Goal: Task Accomplishment & Management: Use online tool/utility

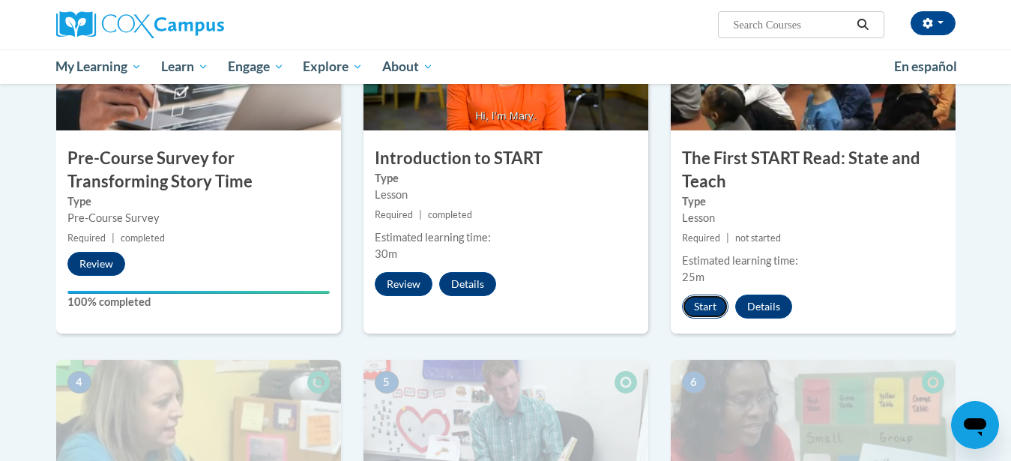
click at [706, 314] on button "Start" at bounding box center [705, 306] width 46 height 24
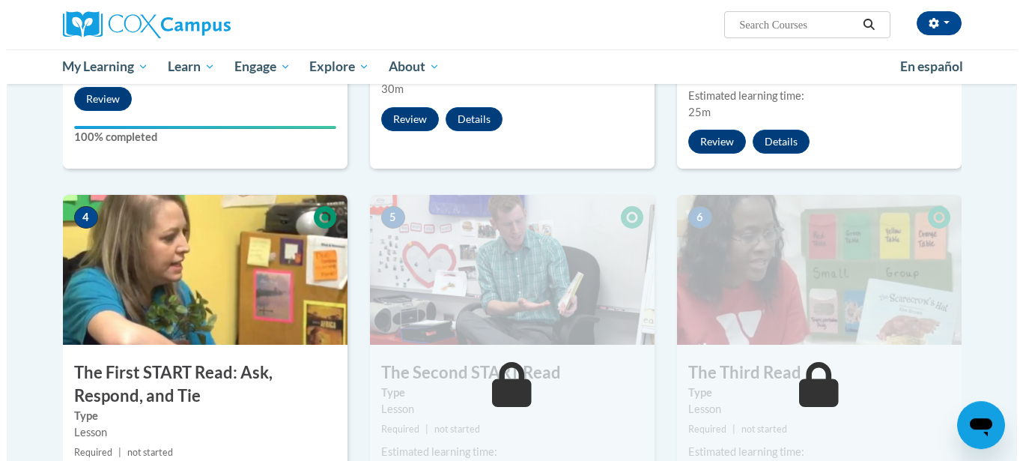
scroll to position [591, 0]
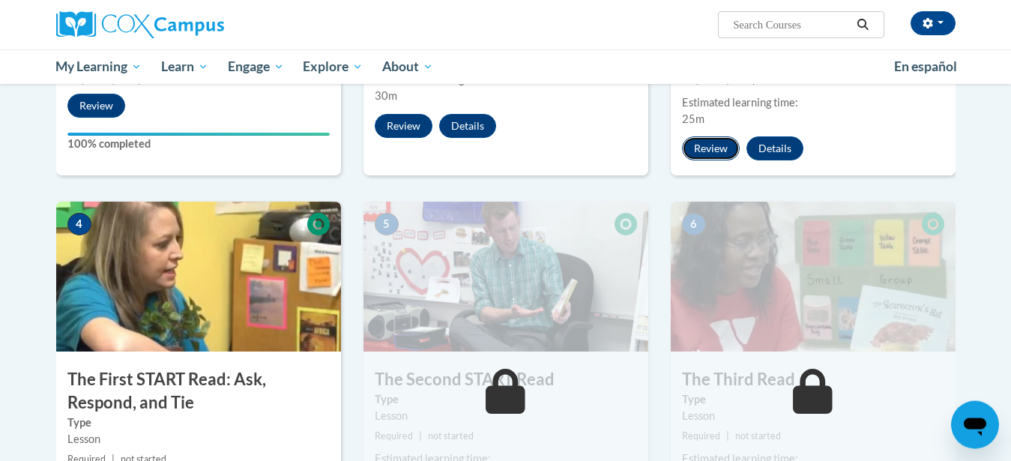
click at [703, 151] on button "Review" at bounding box center [711, 148] width 58 height 24
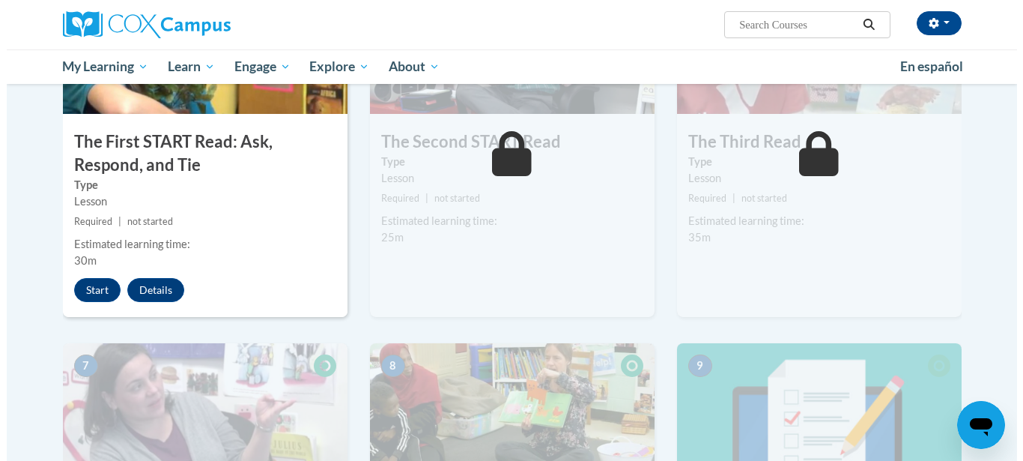
scroll to position [841, 0]
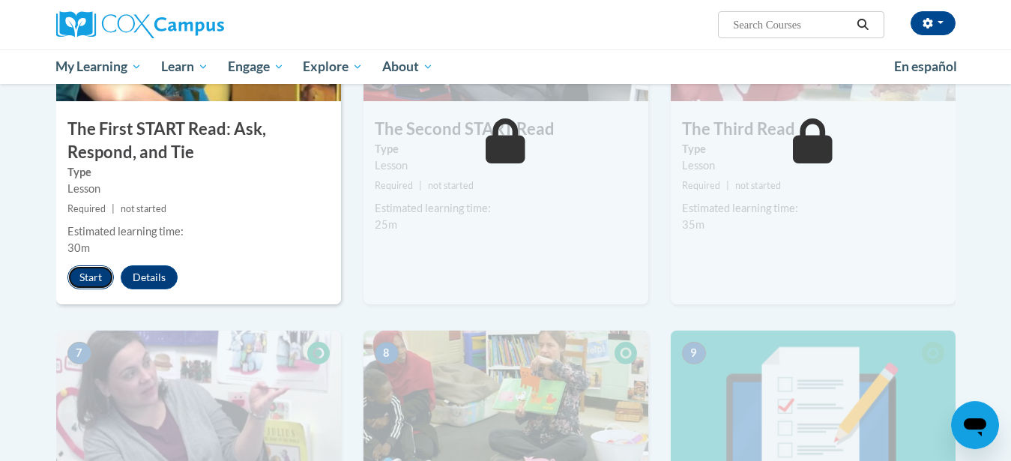
click at [91, 278] on button "Start" at bounding box center [90, 277] width 46 height 24
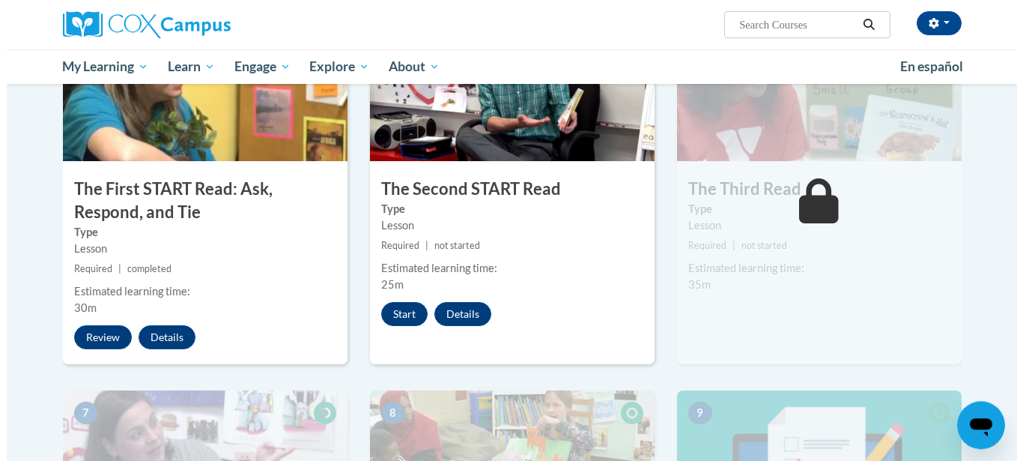
scroll to position [797, 0]
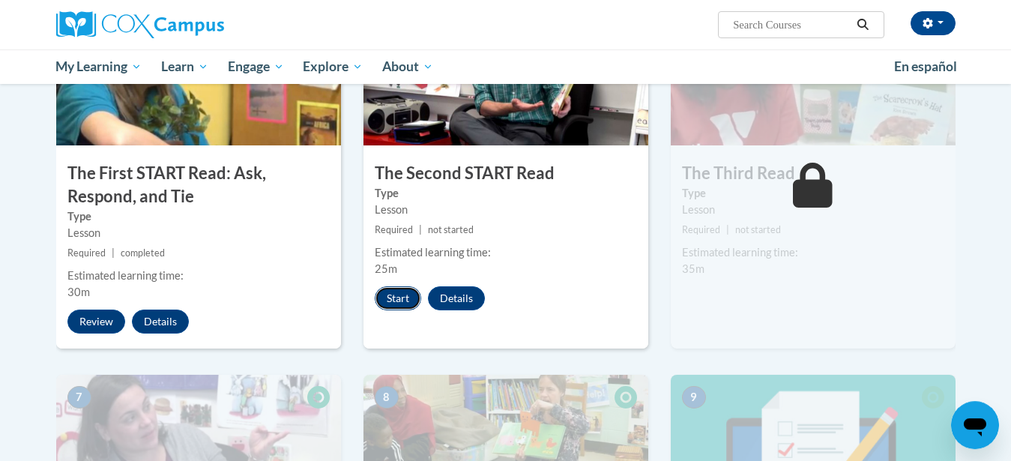
click at [400, 298] on button "Start" at bounding box center [398, 298] width 46 height 24
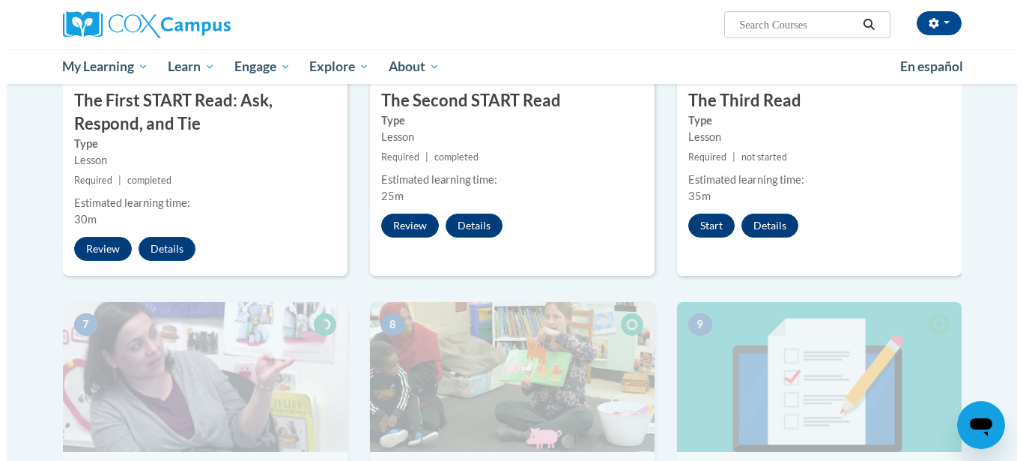
scroll to position [860, 0]
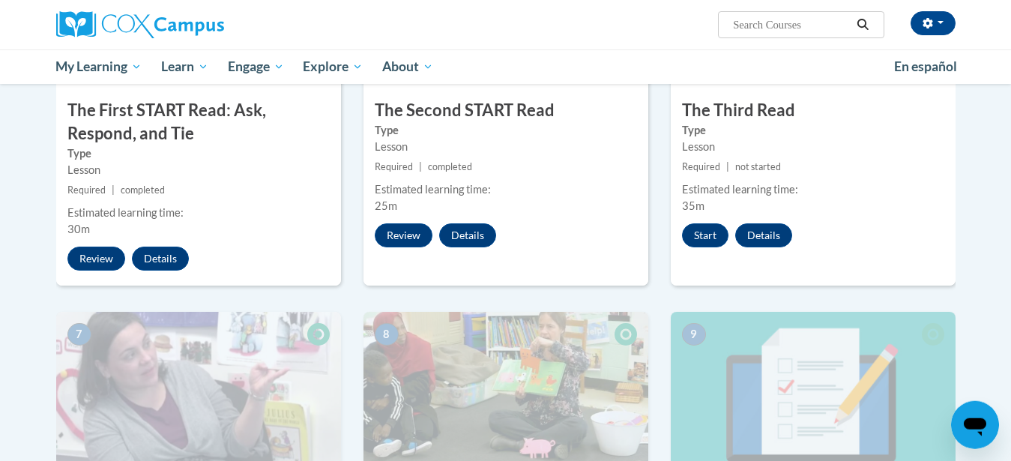
click at [706, 223] on div "6 The Third Read Type Lesson Required | not started Estimated learning time: 35…" at bounding box center [812, 109] width 285 height 353
click at [706, 240] on button "Start" at bounding box center [705, 235] width 46 height 24
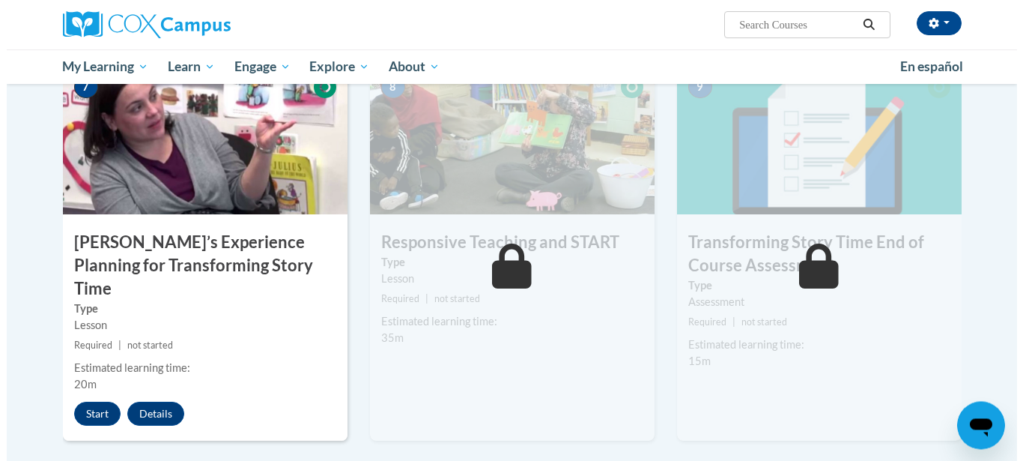
scroll to position [1106, 0]
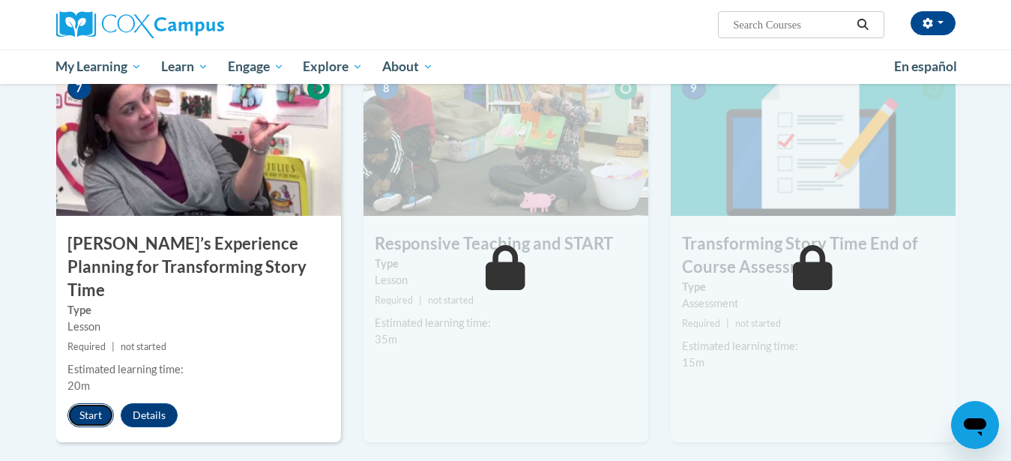
click at [91, 403] on button "Start" at bounding box center [90, 415] width 46 height 24
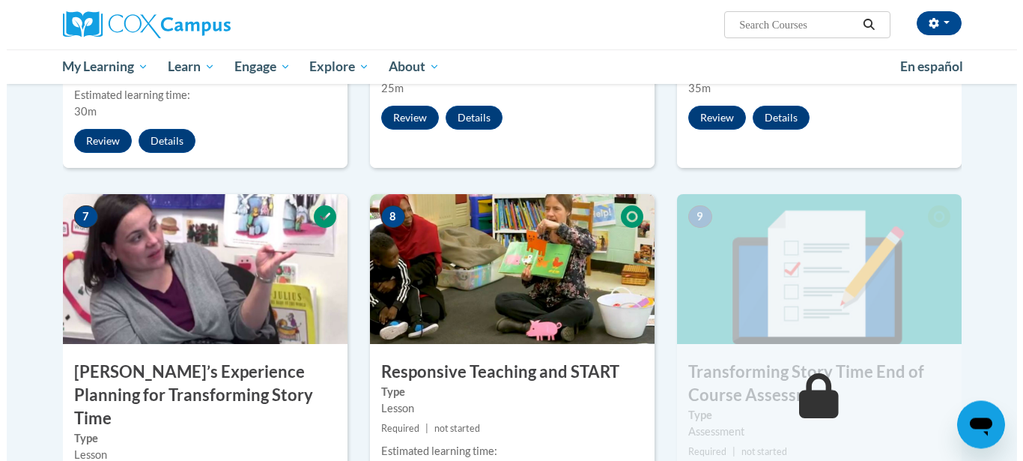
scroll to position [1073, 0]
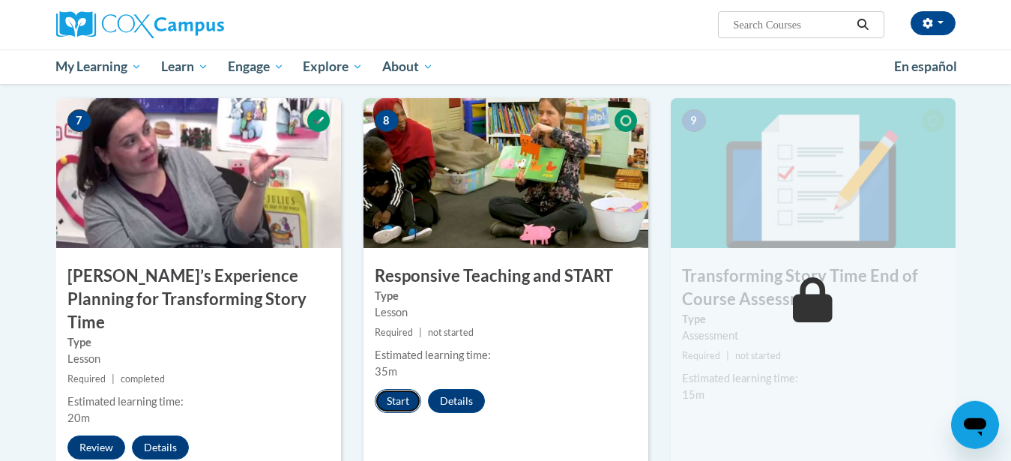
click at [404, 390] on button "Start" at bounding box center [398, 401] width 46 height 24
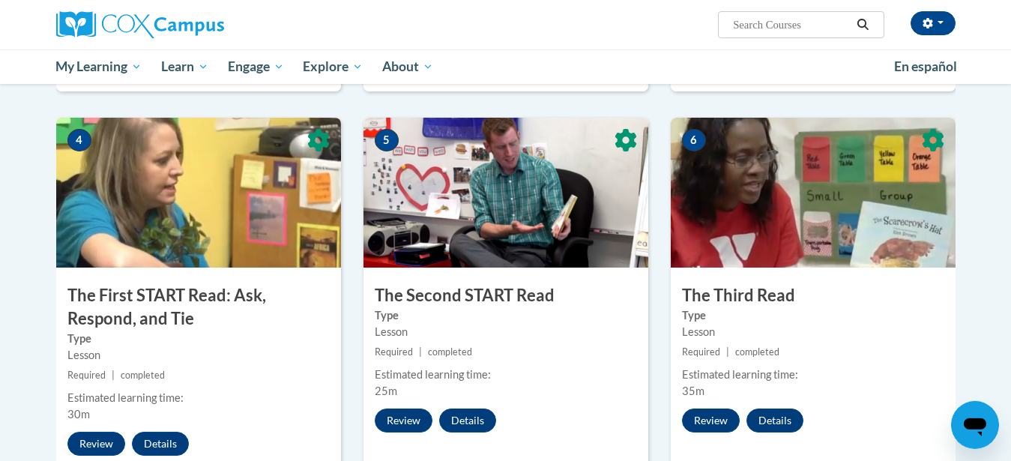
scroll to position [566, 0]
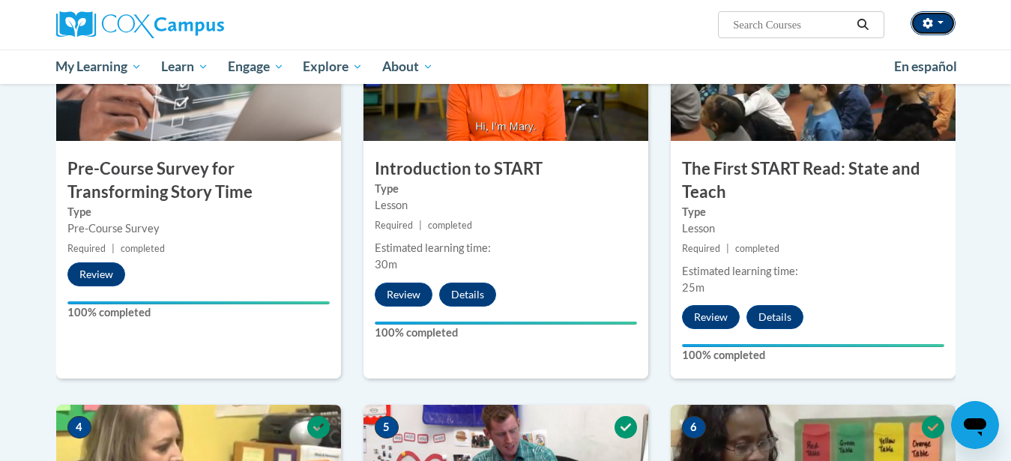
click at [935, 19] on button "button" at bounding box center [932, 23] width 45 height 24
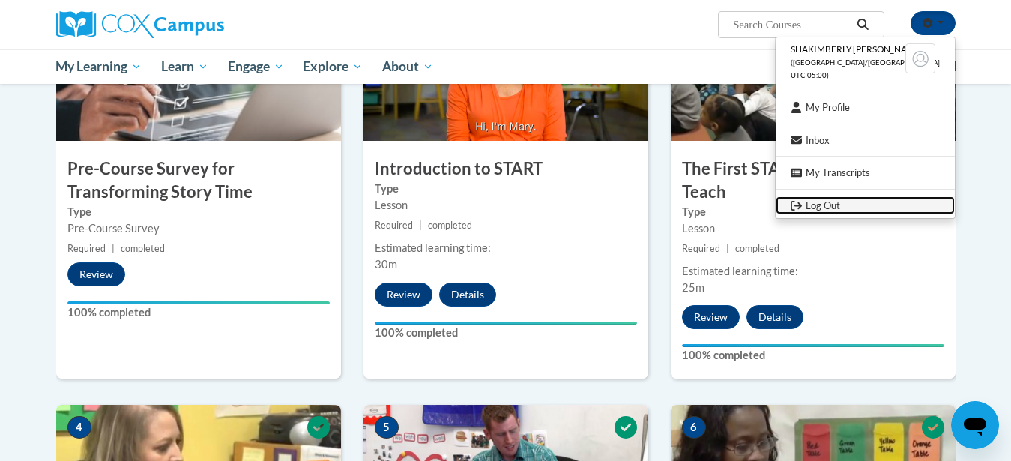
click at [885, 200] on link "Log Out" at bounding box center [864, 205] width 179 height 19
